Goal: Check status: Check status

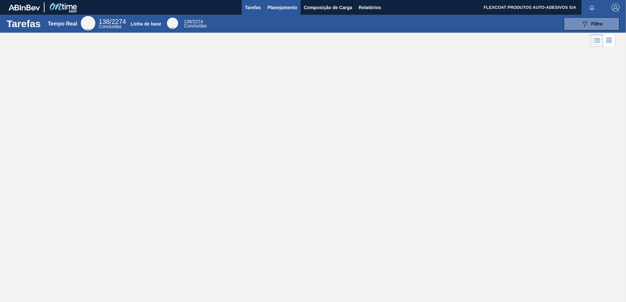
click at [273, 8] on span "Planejamento" at bounding box center [282, 8] width 30 height 8
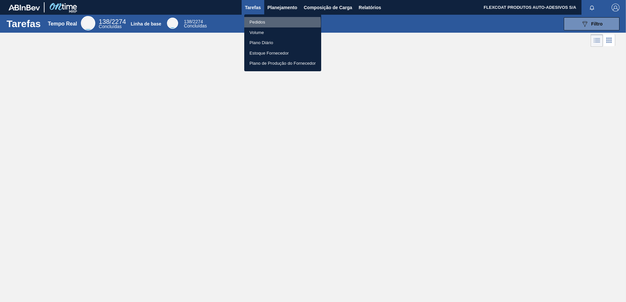
click at [259, 23] on li "Pedidos" at bounding box center [282, 22] width 77 height 10
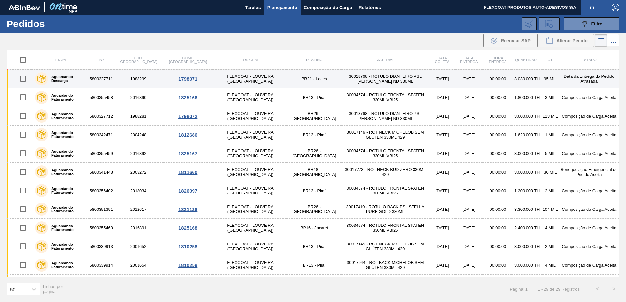
click at [64, 79] on label "Aguardando Descarga" at bounding box center [67, 79] width 38 height 8
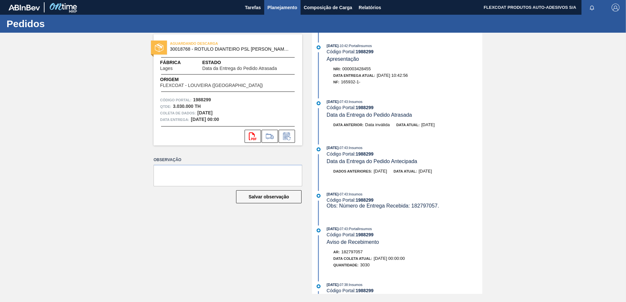
click at [274, 9] on span "Planejamento" at bounding box center [282, 8] width 30 height 8
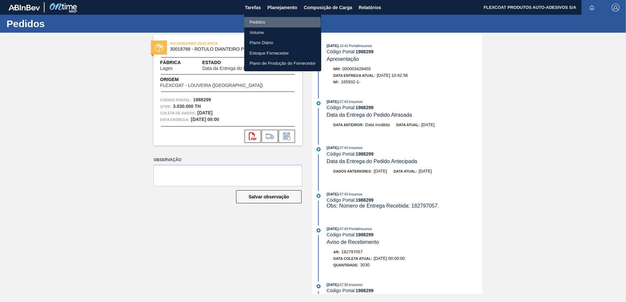
click at [262, 23] on li "Pedidos" at bounding box center [282, 22] width 77 height 10
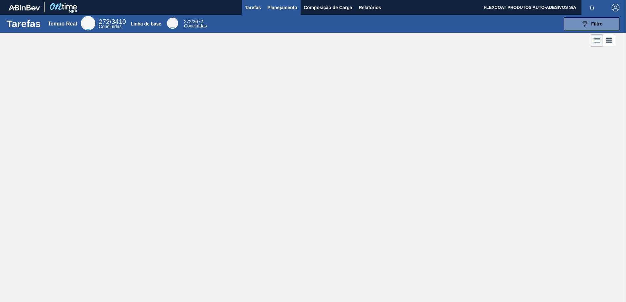
click at [277, 9] on span "Planejamento" at bounding box center [282, 8] width 30 height 8
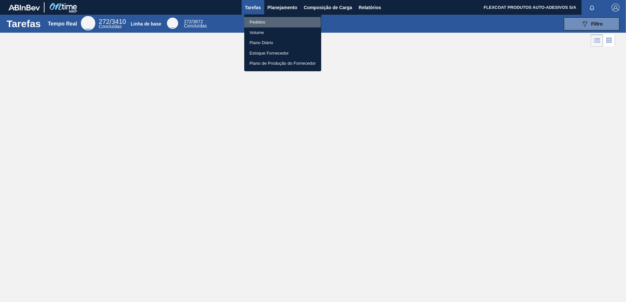
click at [262, 22] on li "Pedidos" at bounding box center [282, 22] width 77 height 10
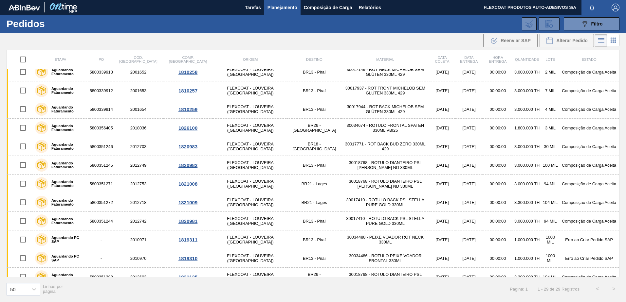
scroll to position [137, 0]
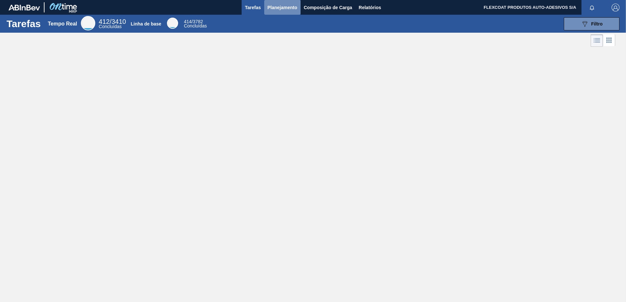
click at [272, 8] on span "Planejamento" at bounding box center [282, 8] width 30 height 8
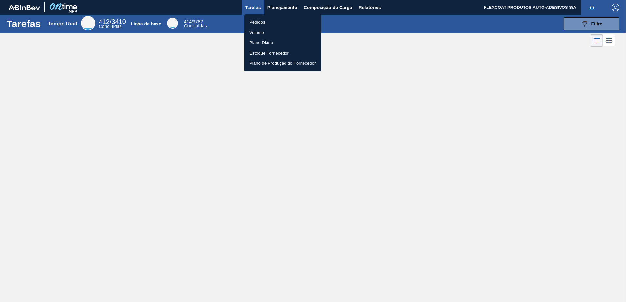
click at [255, 20] on li "Pedidos" at bounding box center [282, 22] width 77 height 10
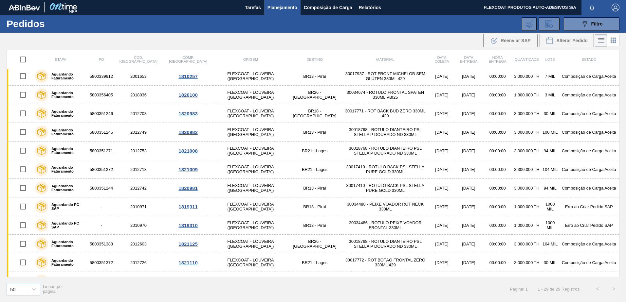
scroll to position [137, 0]
